Goal: Communication & Community: Ask a question

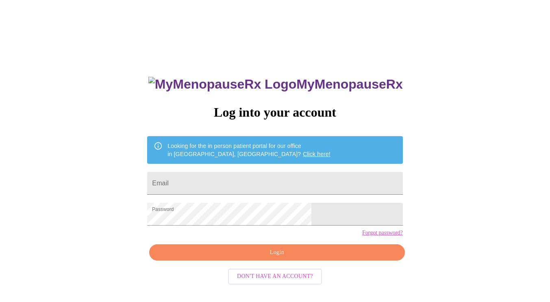
click at [253, 258] on span "Login" at bounding box center [277, 253] width 237 height 10
click at [277, 258] on span "Login" at bounding box center [277, 253] width 237 height 10
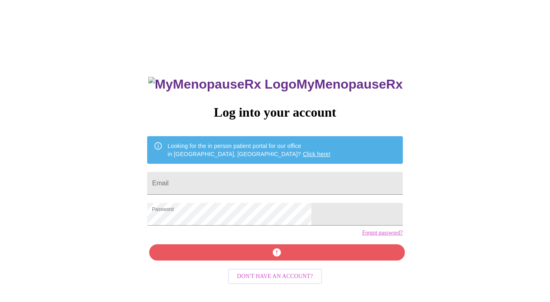
scroll to position [8, 0]
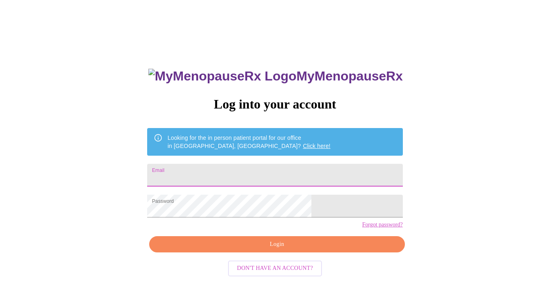
click at [220, 170] on input "Email" at bounding box center [275, 175] width 256 height 23
type input "[EMAIL_ADDRESS][DOMAIN_NAME]"
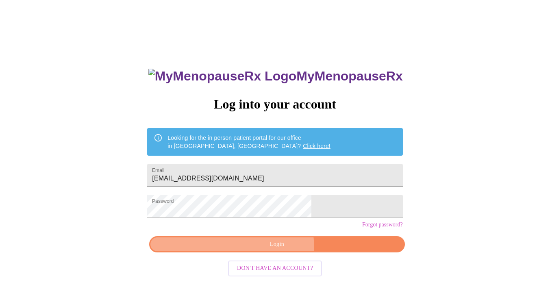
click at [270, 250] on span "Login" at bounding box center [277, 245] width 237 height 10
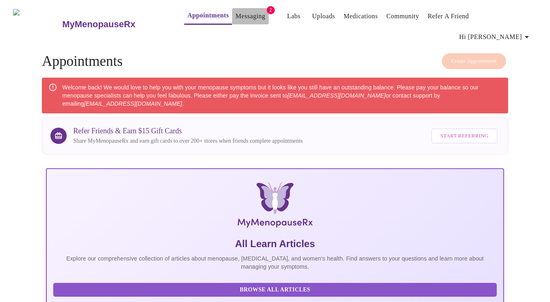
click at [245, 18] on link "Messaging" at bounding box center [251, 16] width 30 height 11
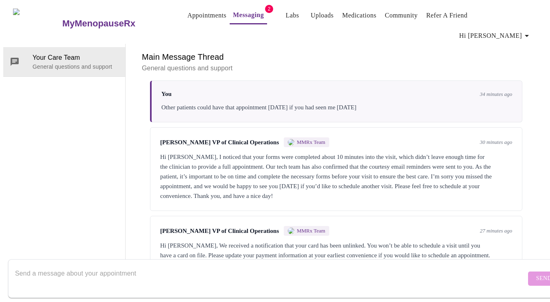
scroll to position [946, 0]
click at [144, 271] on textarea "Send a message about your appointment" at bounding box center [270, 279] width 511 height 26
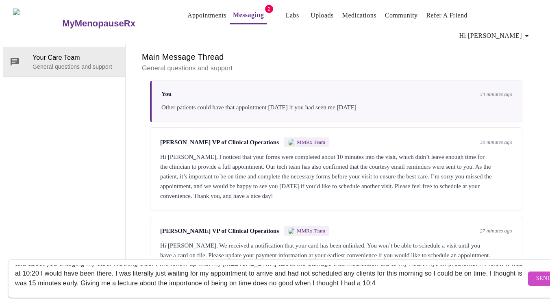
scroll to position [35, 0]
type textarea "I do not intend to come back unless I get the $99 refunded. I didn't pay that b…"
click at [529, 272] on button "Send" at bounding box center [545, 279] width 32 height 14
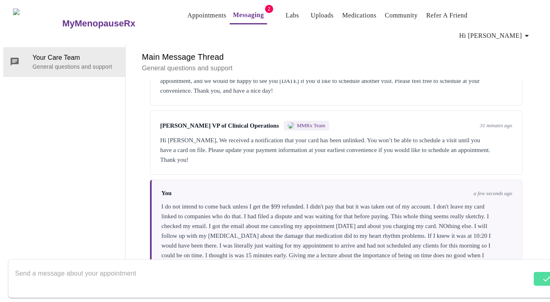
scroll to position [1064, 0]
